Goal: Transaction & Acquisition: Purchase product/service

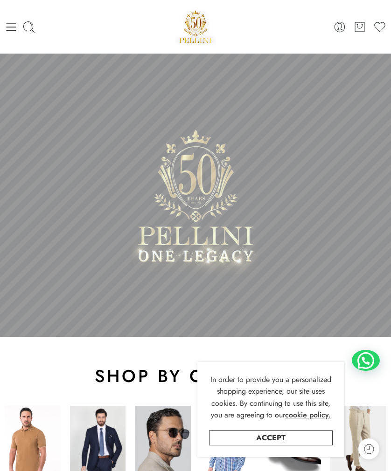
click at [9, 30] on icon at bounding box center [12, 26] width 10 height 7
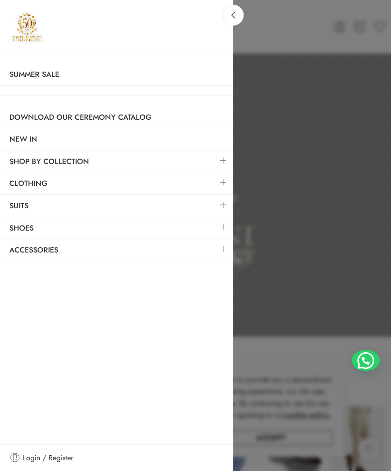
click at [41, 183] on link "Clothing" at bounding box center [116, 183] width 233 height 21
click at [214, 185] on link at bounding box center [224, 183] width 20 height 20
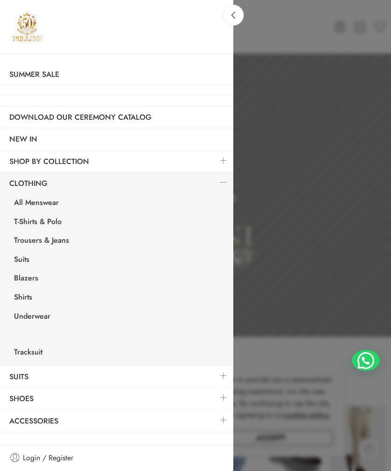
click at [40, 240] on link "Trousers & Jeans" at bounding box center [119, 241] width 228 height 19
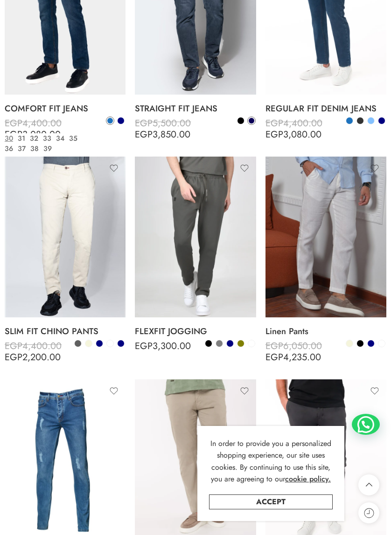
scroll to position [717, 0]
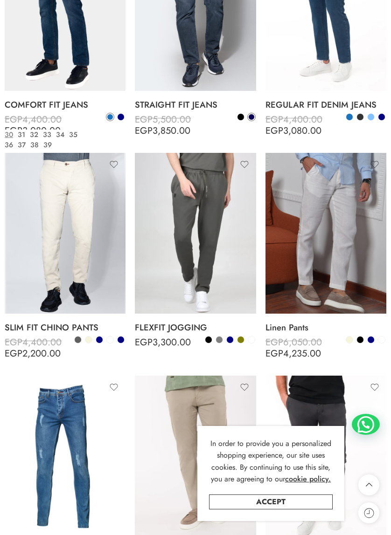
click at [318, 471] on link "Accept" at bounding box center [271, 502] width 124 height 15
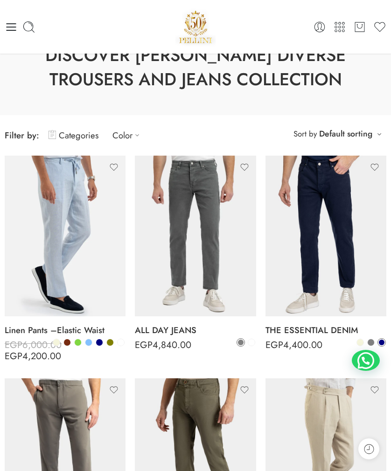
scroll to position [0, 0]
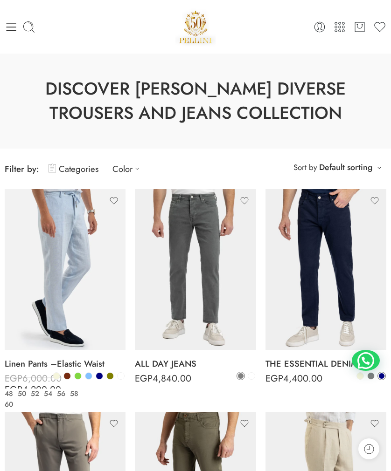
click at [64, 244] on img at bounding box center [65, 269] width 121 height 161
